Goal: Navigation & Orientation: Find specific page/section

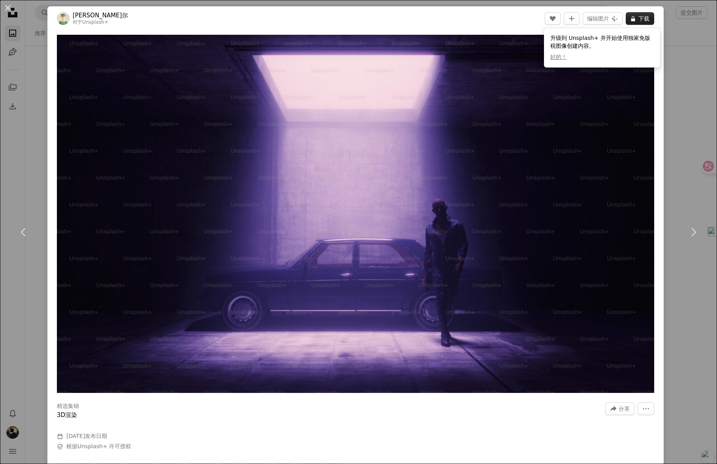
scroll to position [8642, 0]
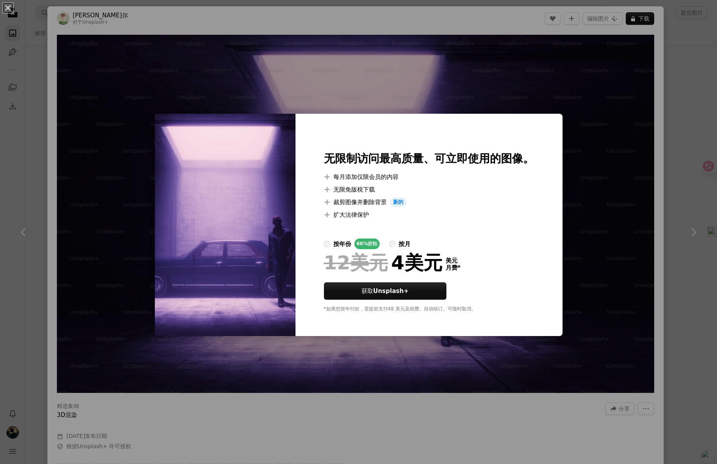
click at [484, 77] on div "An X shape 无限制访问 最高质量、可立即使用的图像。 A plus sign 每月添加仅限会员的内容 A plus sign 无限免版税下载 A p…" at bounding box center [358, 232] width 717 height 464
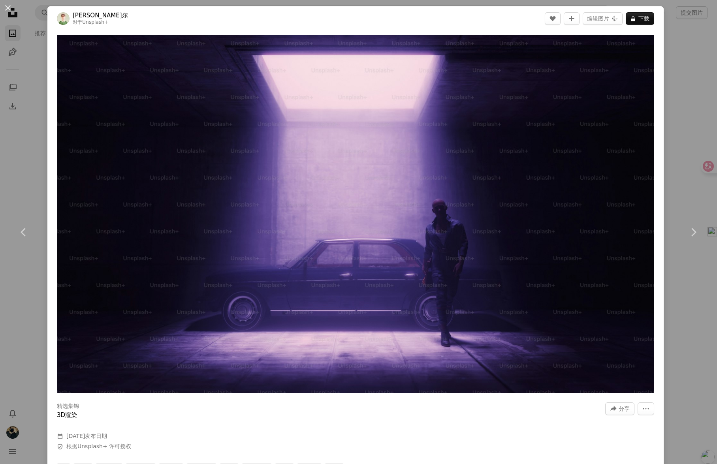
scroll to position [337, 0]
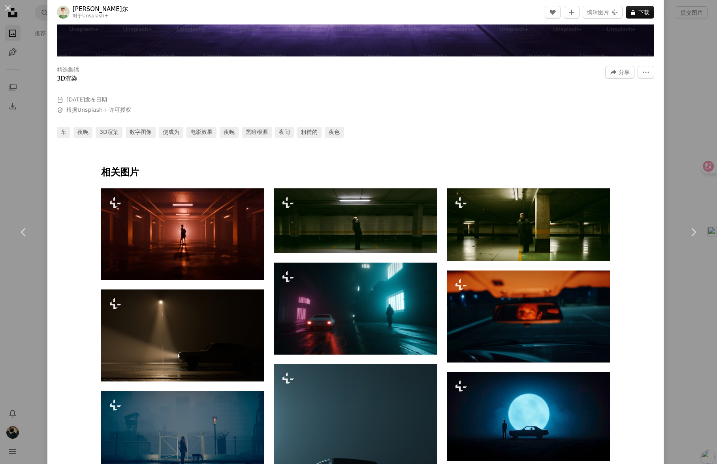
click at [688, 109] on div "An X shape Chevron left Chevron right [PERSON_NAME]尔 对于 Unsplash+ A heart A plu…" at bounding box center [358, 232] width 717 height 464
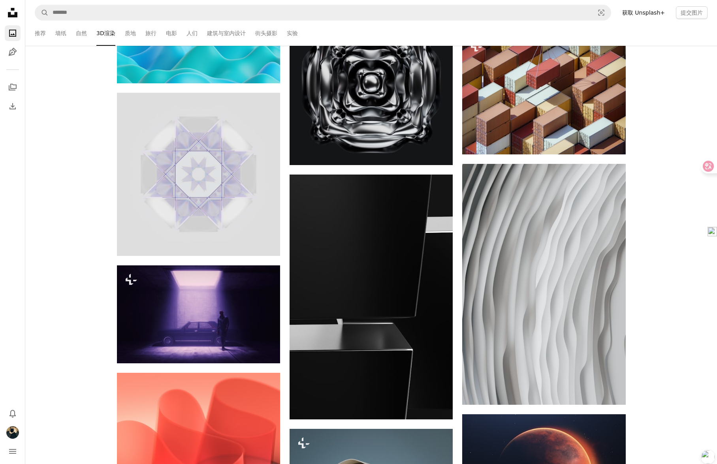
click at [634, 10] on font "获取 Unsplash+" at bounding box center [643, 12] width 43 height 6
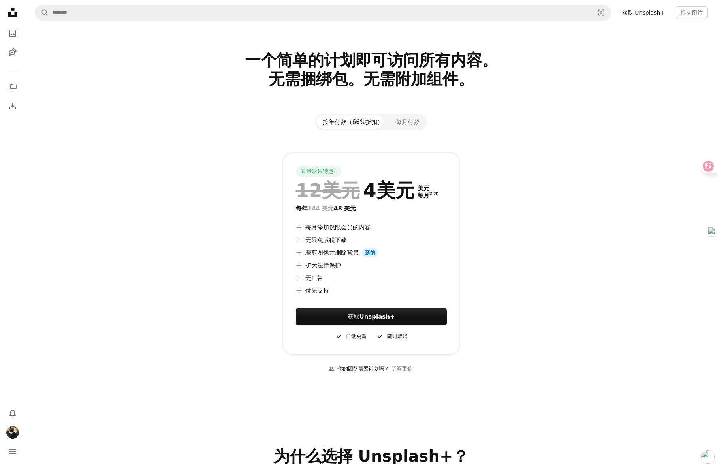
click at [11, 12] on icon "Unsplash logo Unsplash ホーム" at bounding box center [13, 13] width 16 height 16
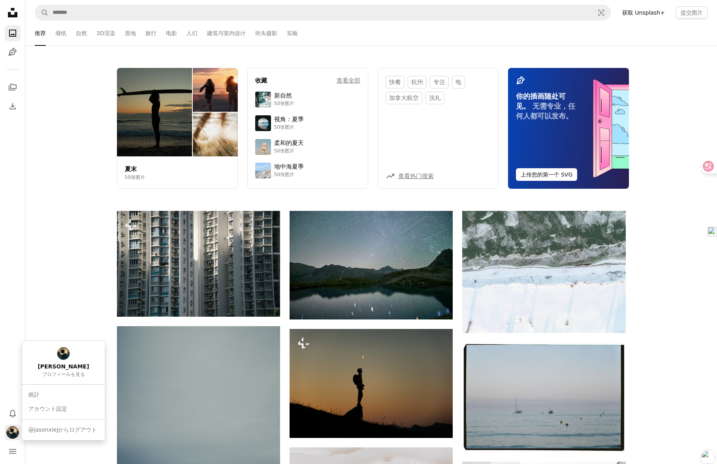
click at [13, 433] on img "轮廓" at bounding box center [12, 432] width 13 height 13
click at [47, 392] on font "统计数据" at bounding box center [39, 394] width 22 height 6
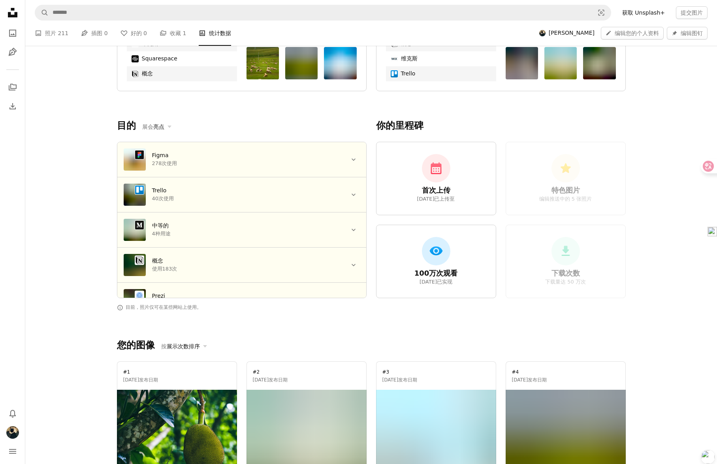
scroll to position [481, 0]
